Goal: Information Seeking & Learning: Learn about a topic

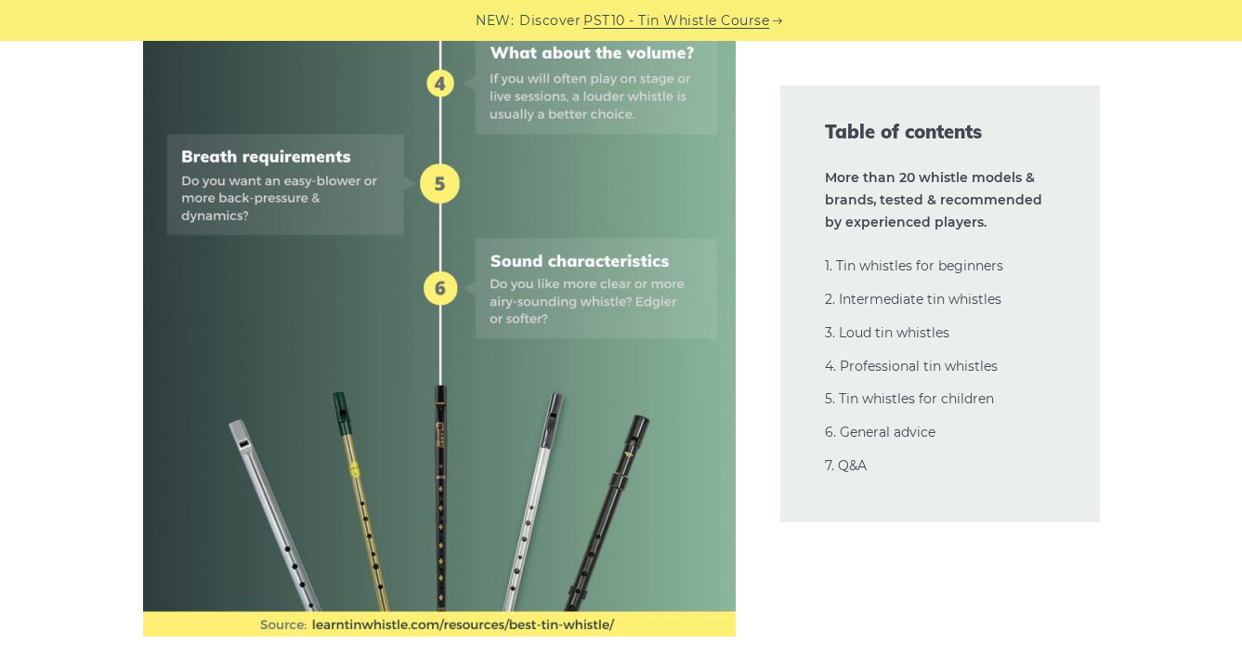
scroll to position [1285, 0]
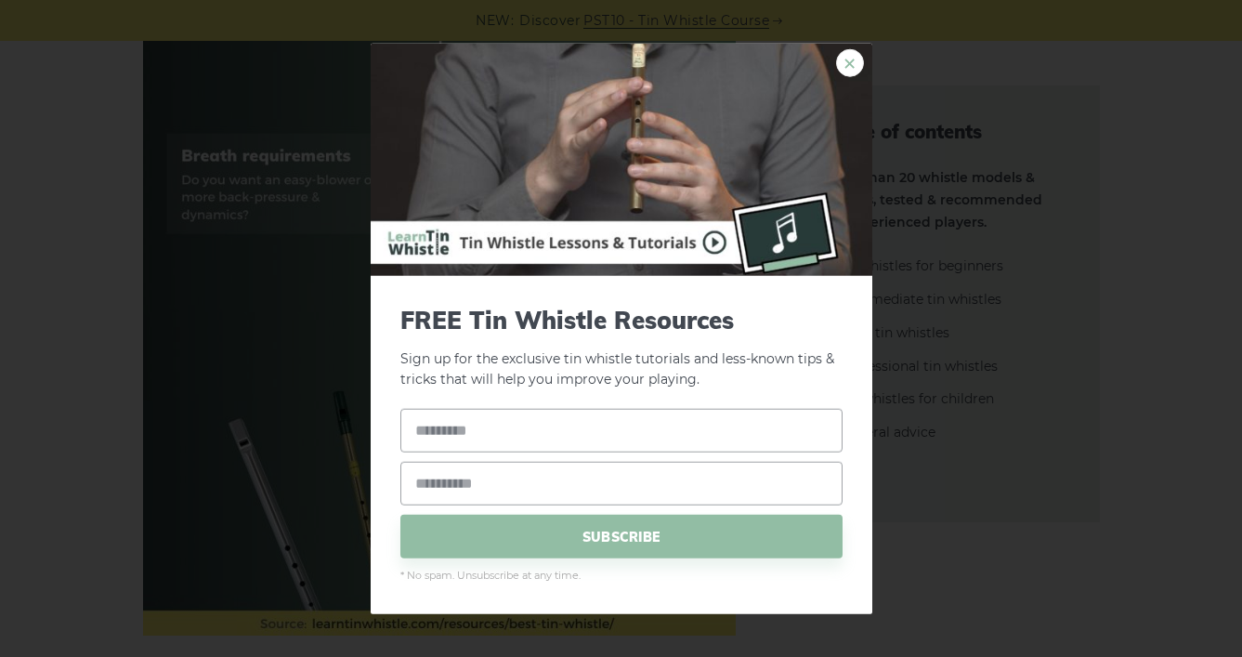
click at [850, 48] on link "×" at bounding box center [850, 62] width 28 height 28
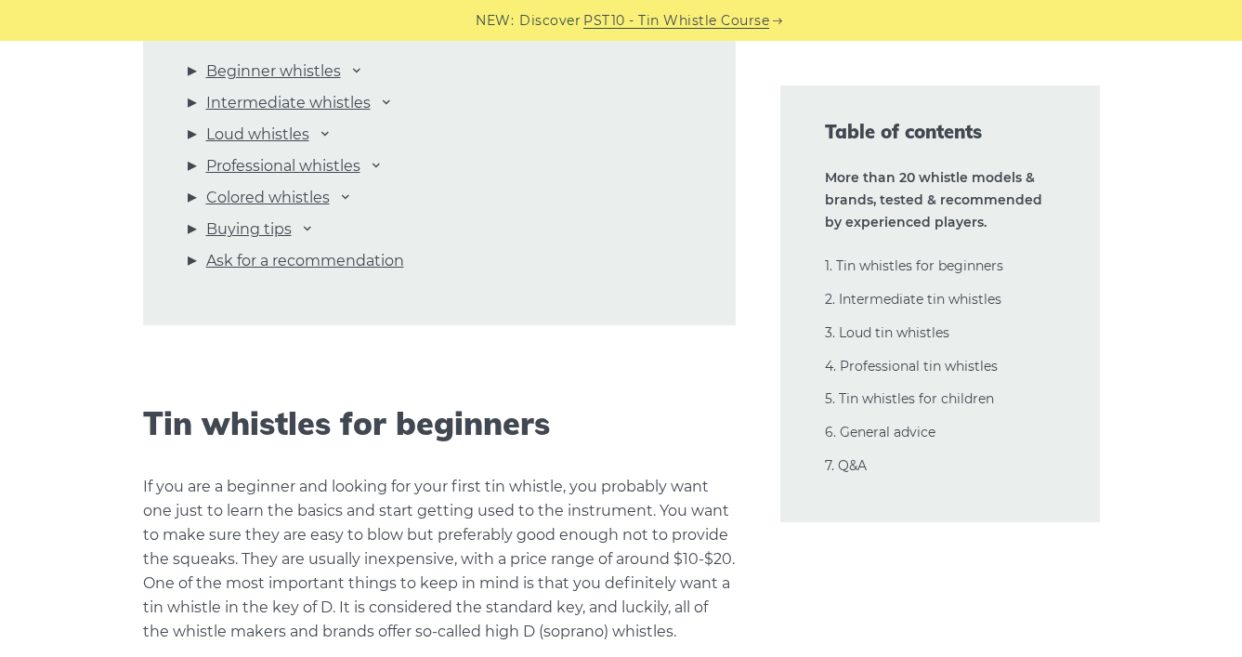
scroll to position [2171, 0]
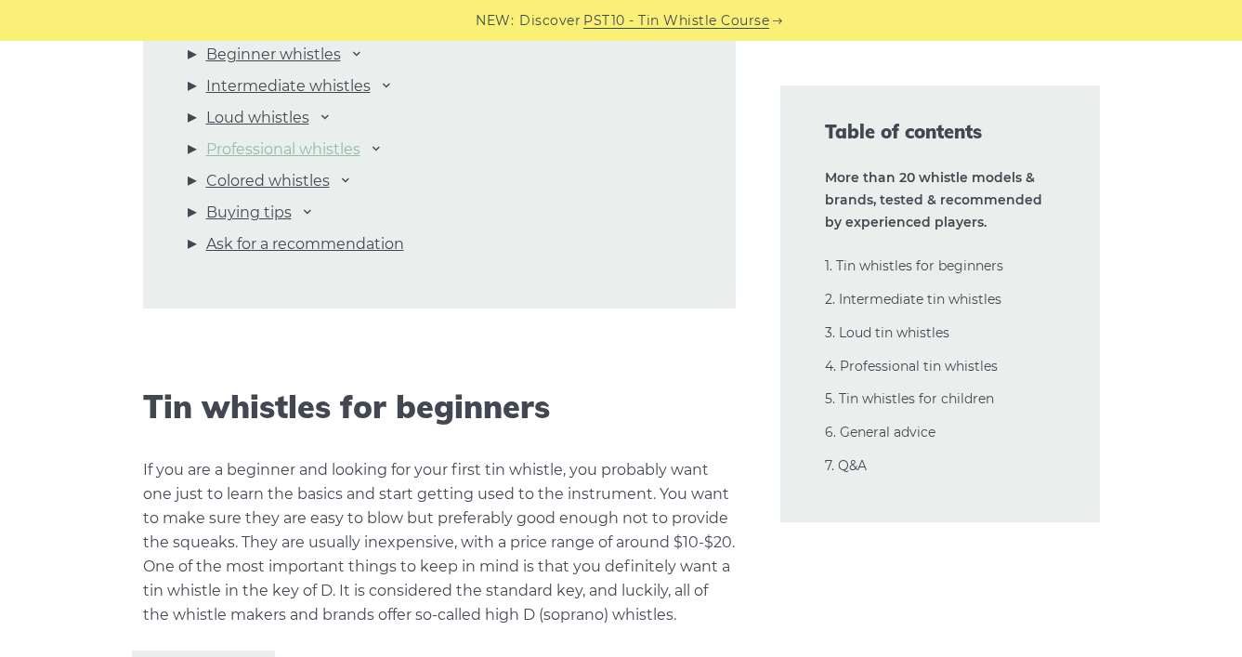
click at [280, 162] on link "Professional whistles" at bounding box center [283, 150] width 154 height 24
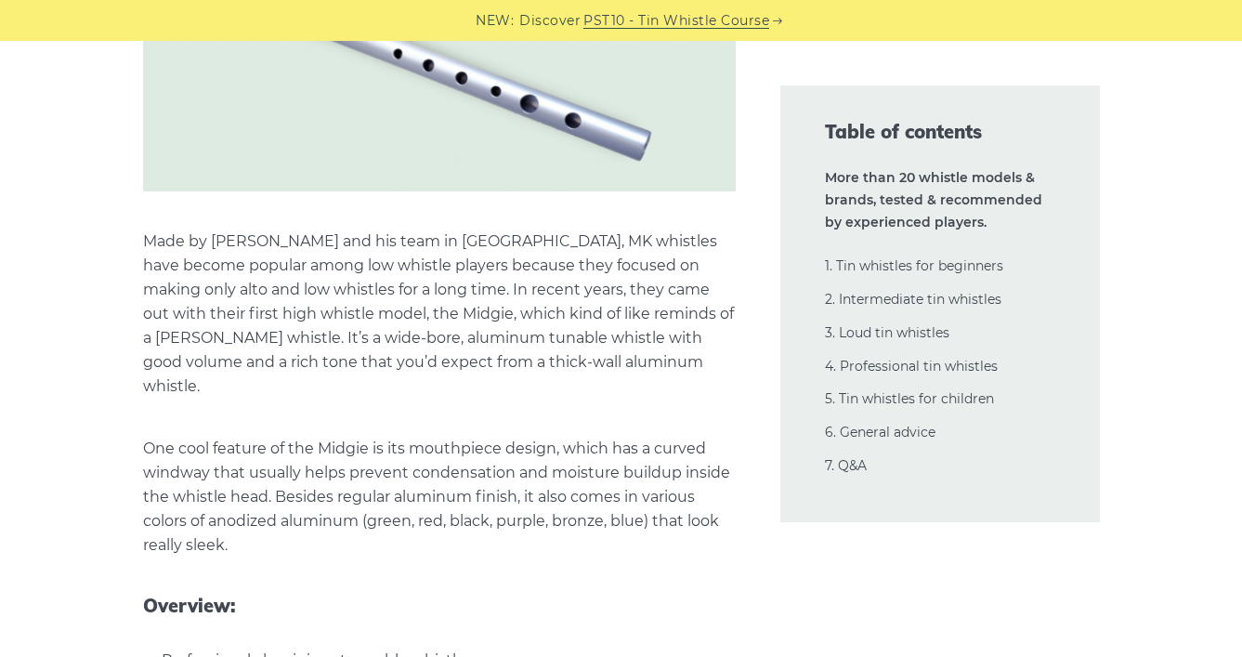
scroll to position [30778, 0]
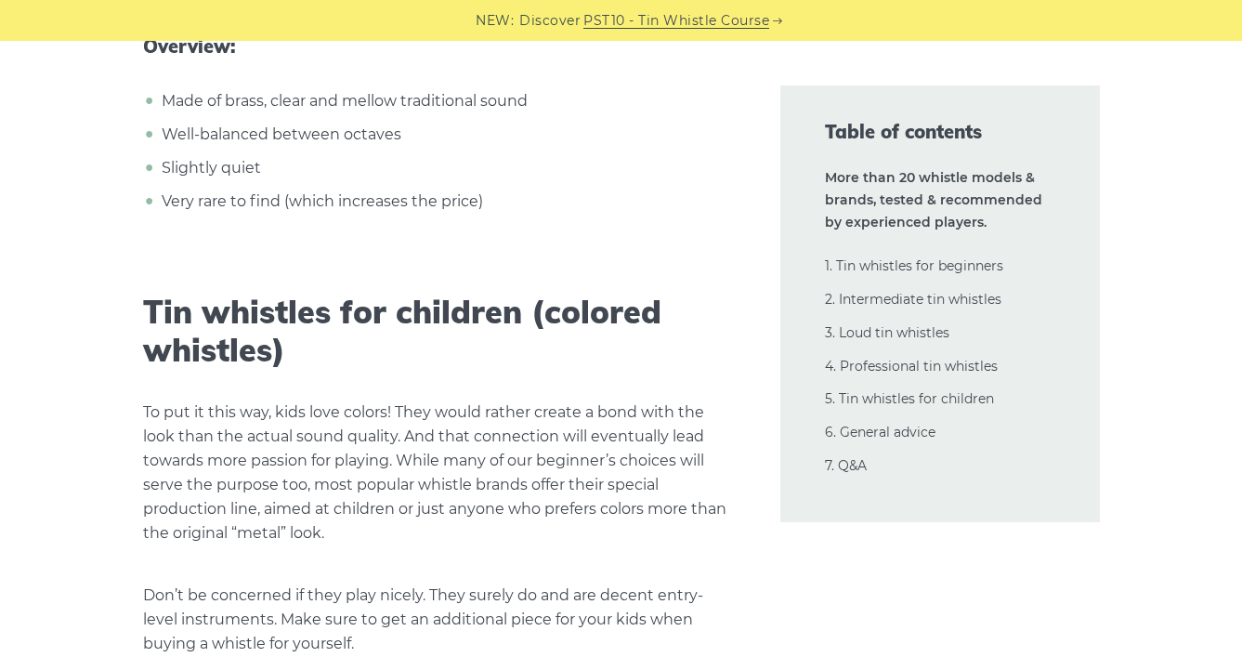
scroll to position [33754, 0]
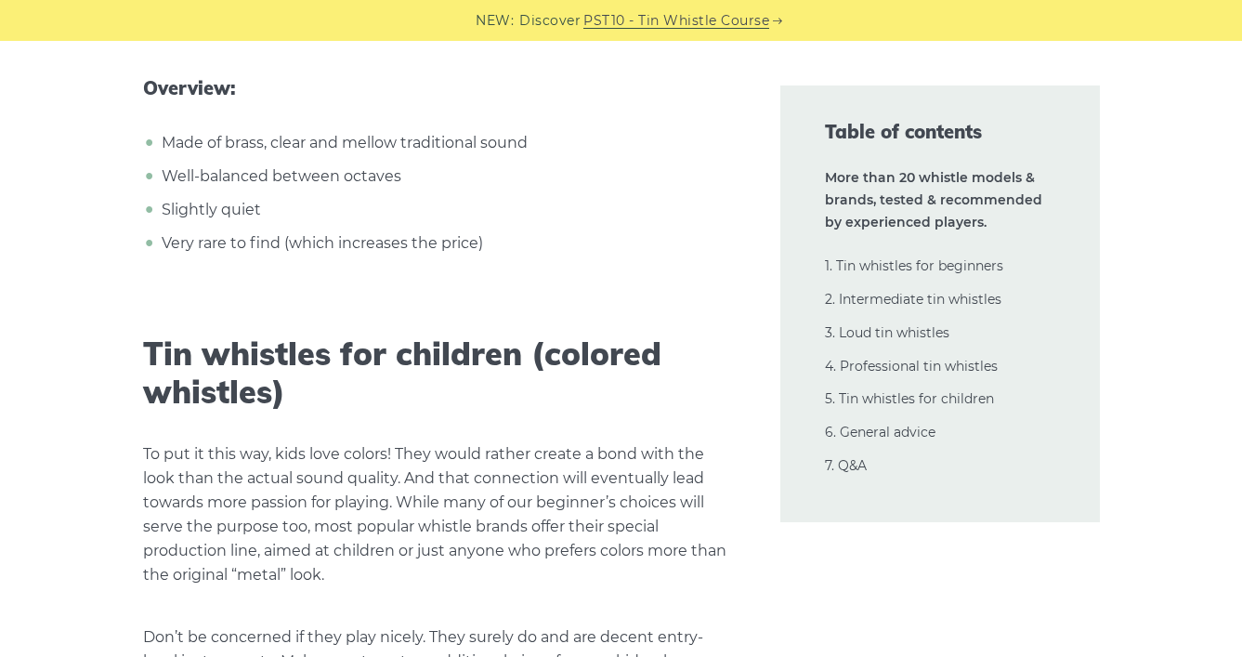
scroll to position [33682, 0]
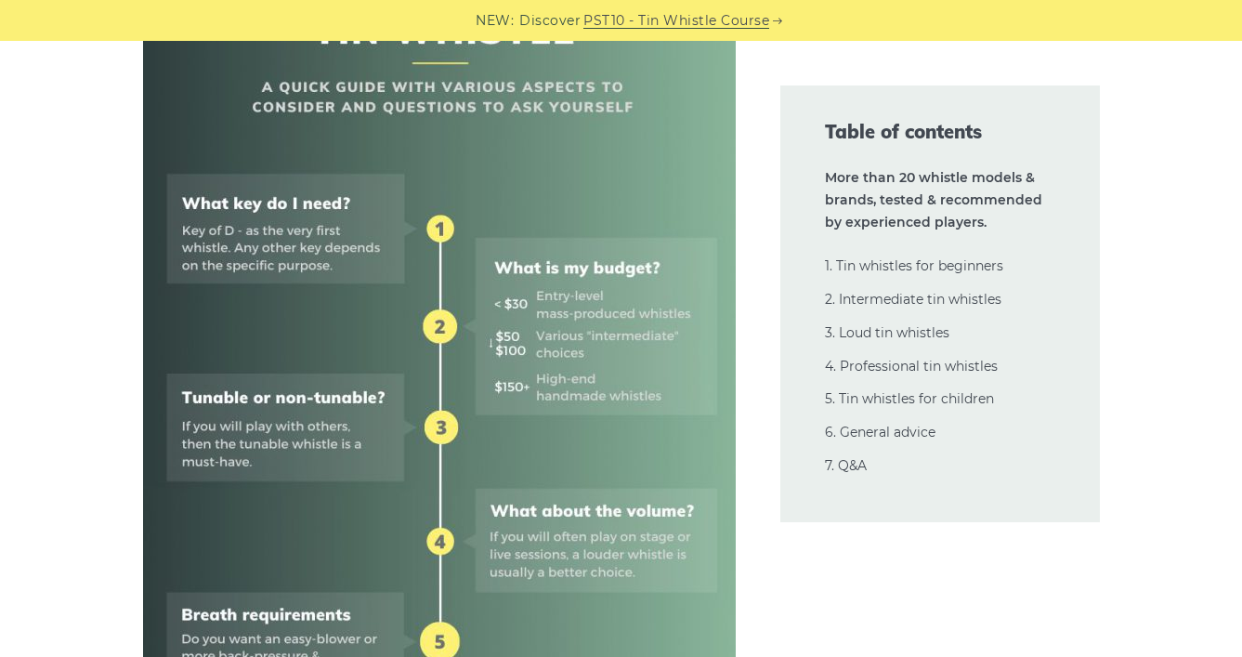
scroll to position [844, 0]
